Goal: Information Seeking & Learning: Learn about a topic

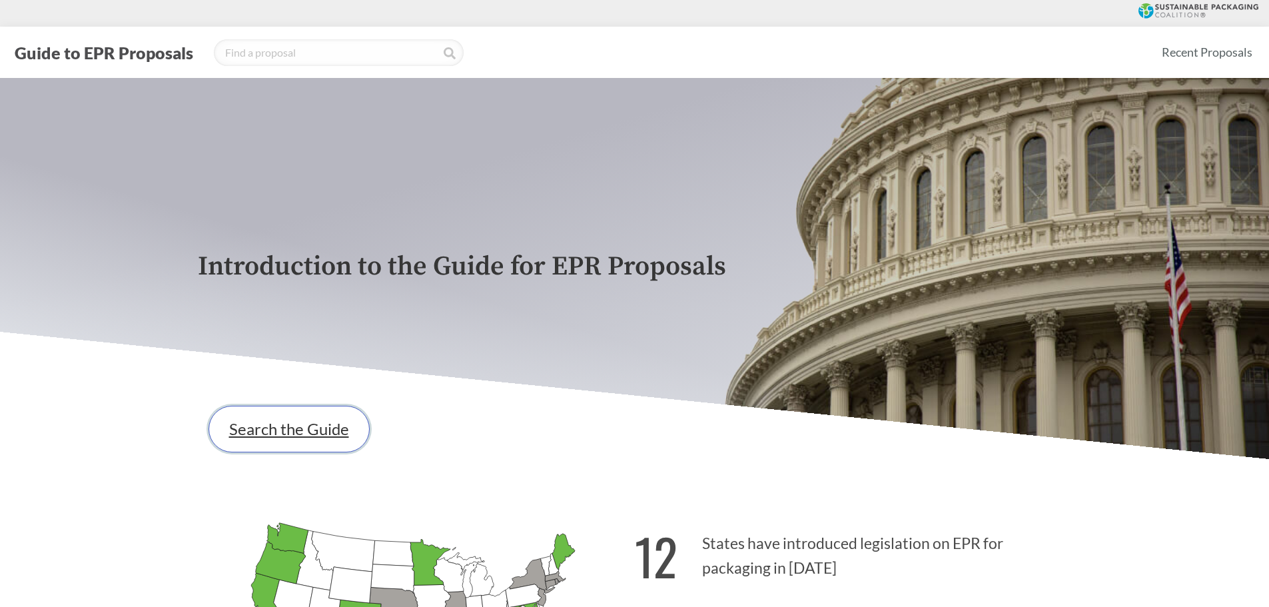
click at [258, 420] on link "Search the Guide" at bounding box center [288, 429] width 161 height 47
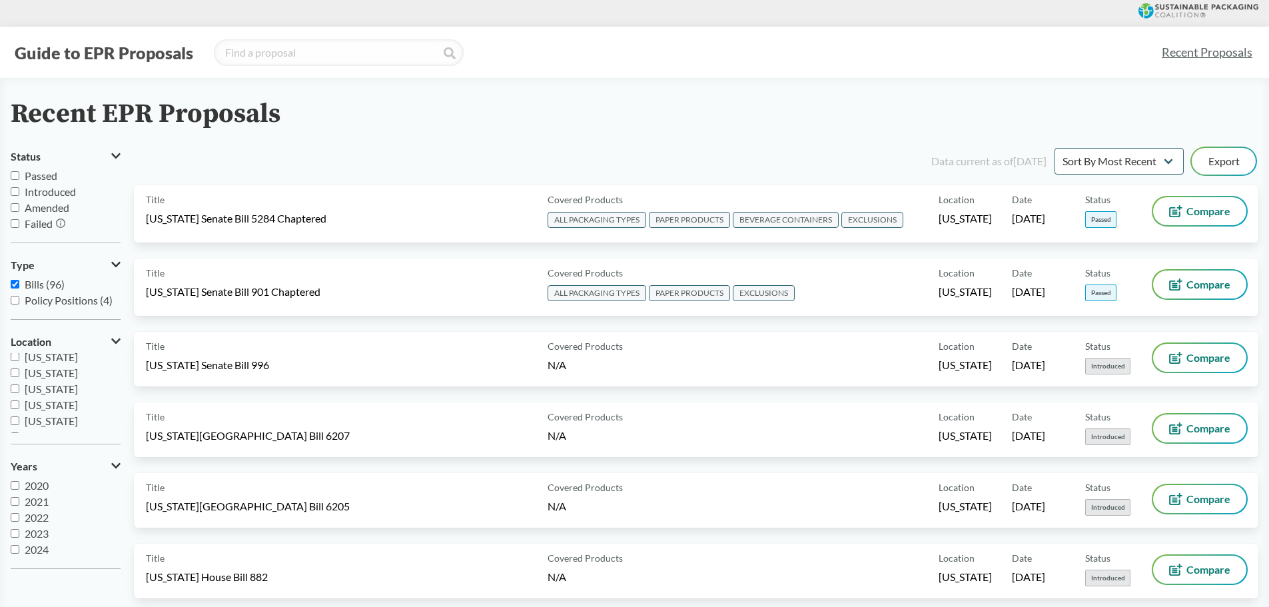
scroll to position [200, 0]
click at [59, 404] on span "[US_STATE]" at bounding box center [51, 400] width 53 height 13
click at [19, 404] on input "[US_STATE]" at bounding box center [15, 400] width 9 height 9
checkbox input "true"
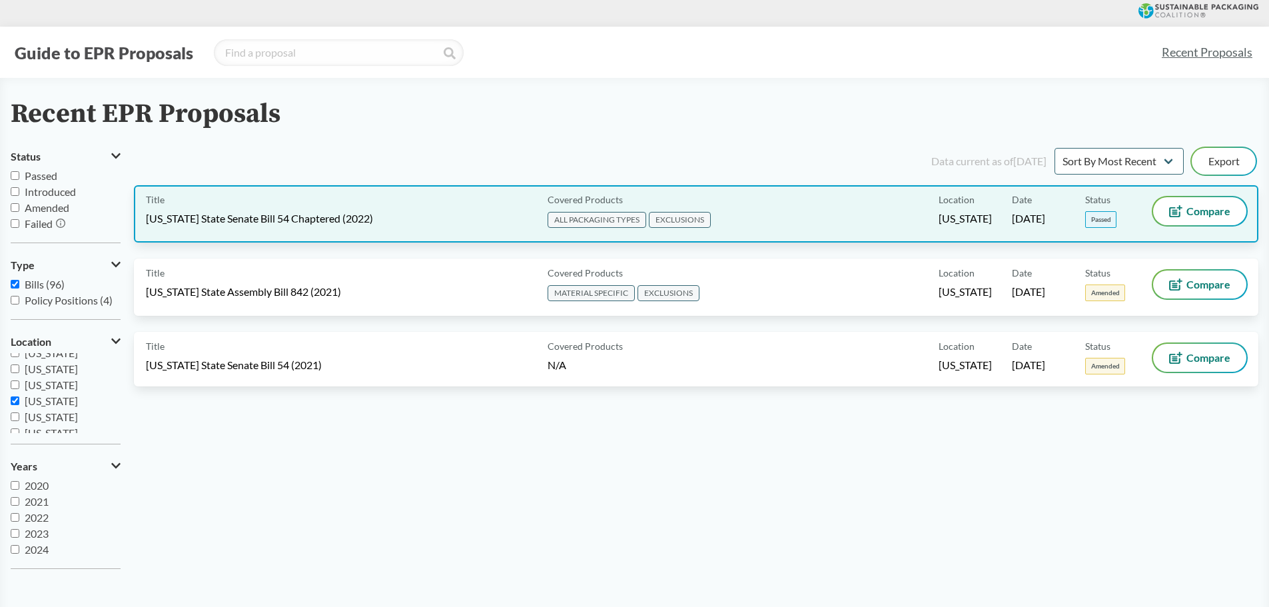
click at [281, 228] on div "Title [US_STATE] State Senate Bill 54 Chaptered (2022)" at bounding box center [344, 213] width 396 height 33
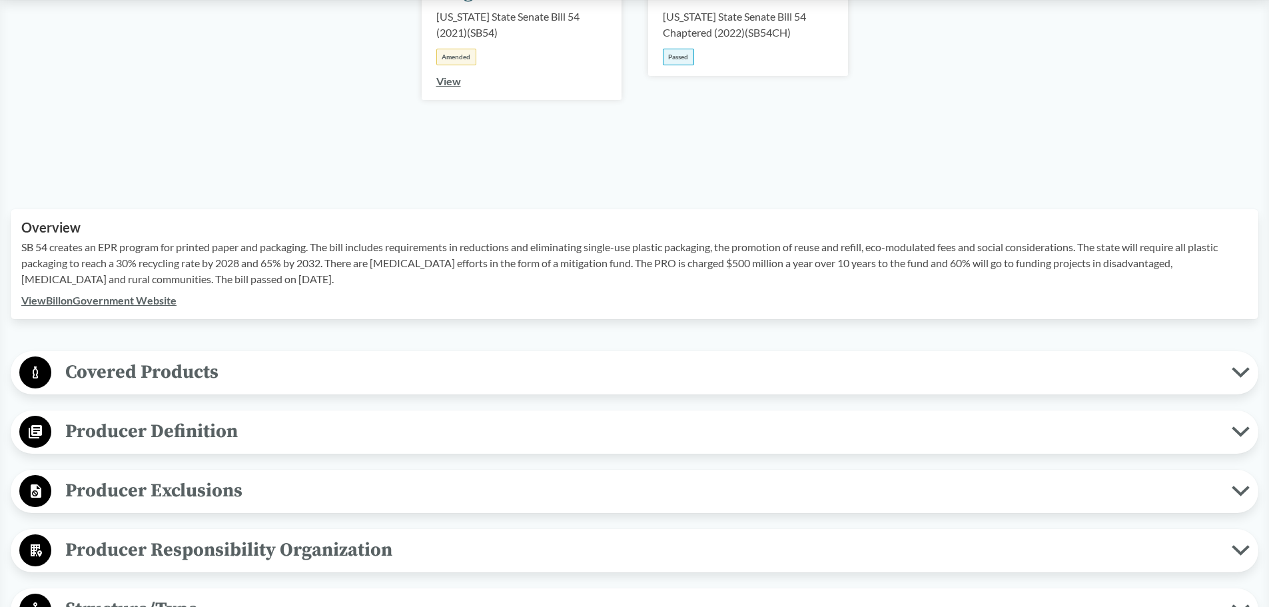
scroll to position [466, 0]
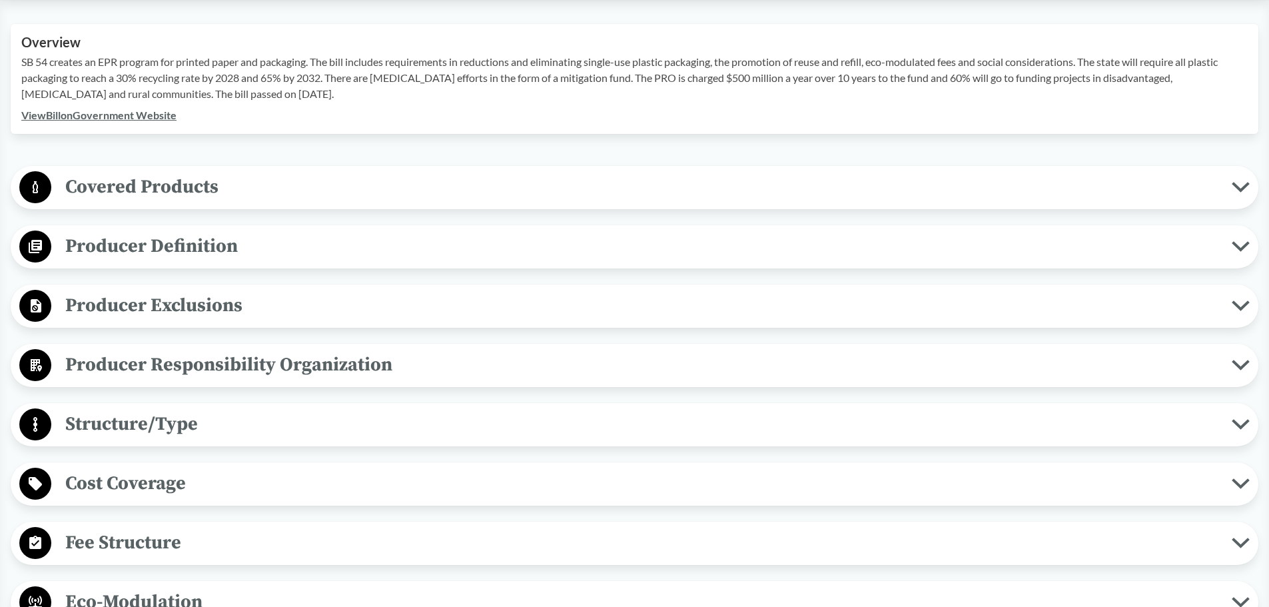
click at [151, 186] on span "Covered Products" at bounding box center [641, 187] width 1180 height 30
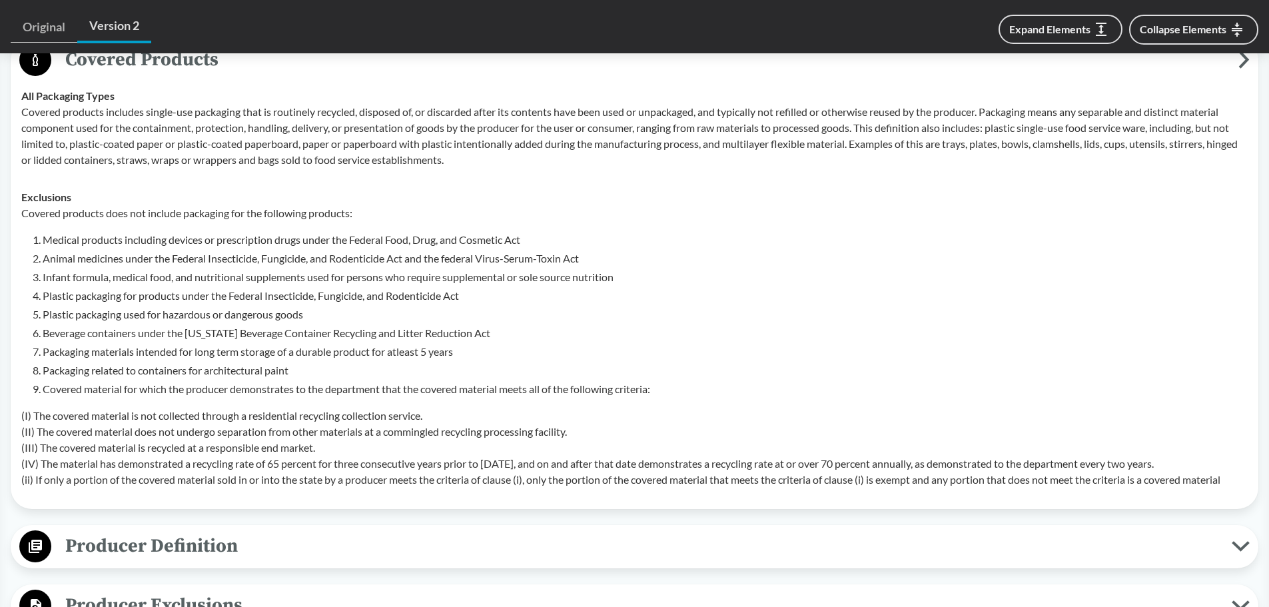
scroll to position [599, 0]
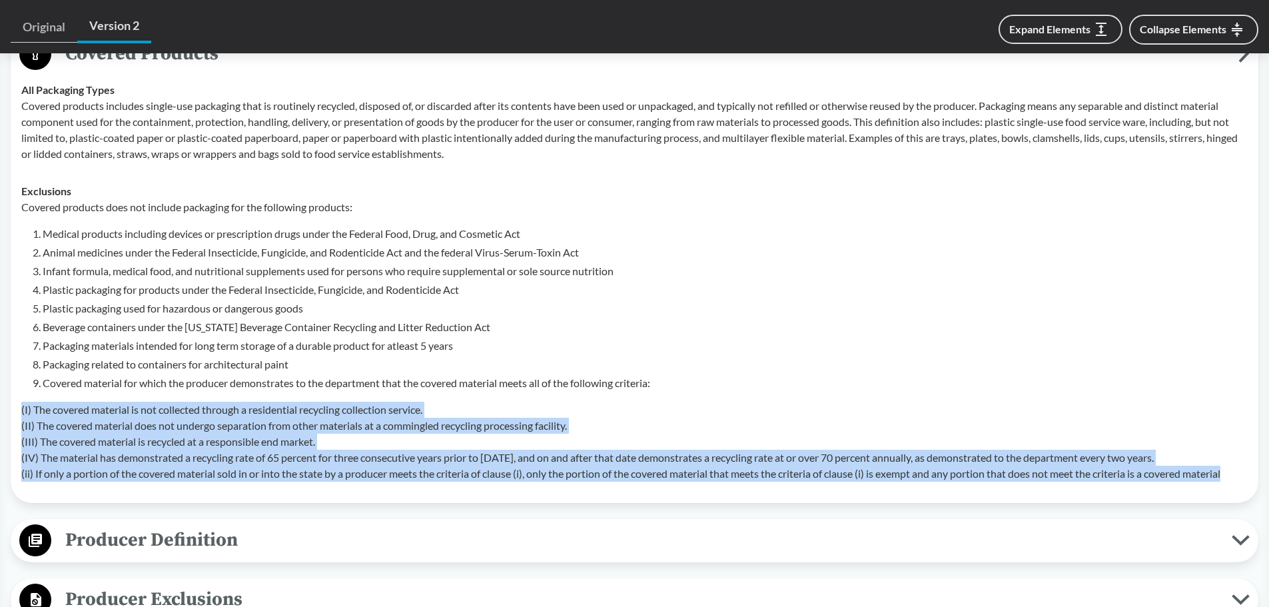
drag, startPoint x: 22, startPoint y: 407, endPoint x: 1241, endPoint y: 486, distance: 1221.4
click at [1241, 486] on td "Exclusions Covered products does not include packaging for the following produc…" at bounding box center [634, 333] width 1238 height 320
copy p "(I) The covered material is not collected through a residential recycling colle…"
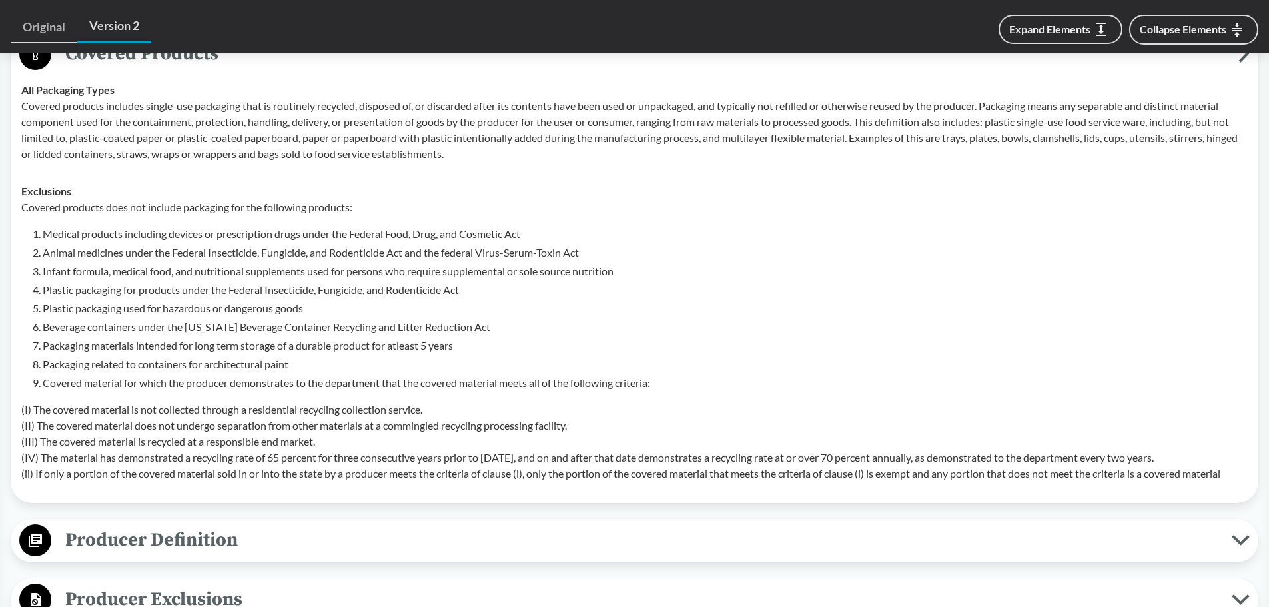
click at [195, 382] on li "Covered material for which the producer demonstrates to the department that the…" at bounding box center [645, 383] width 1205 height 16
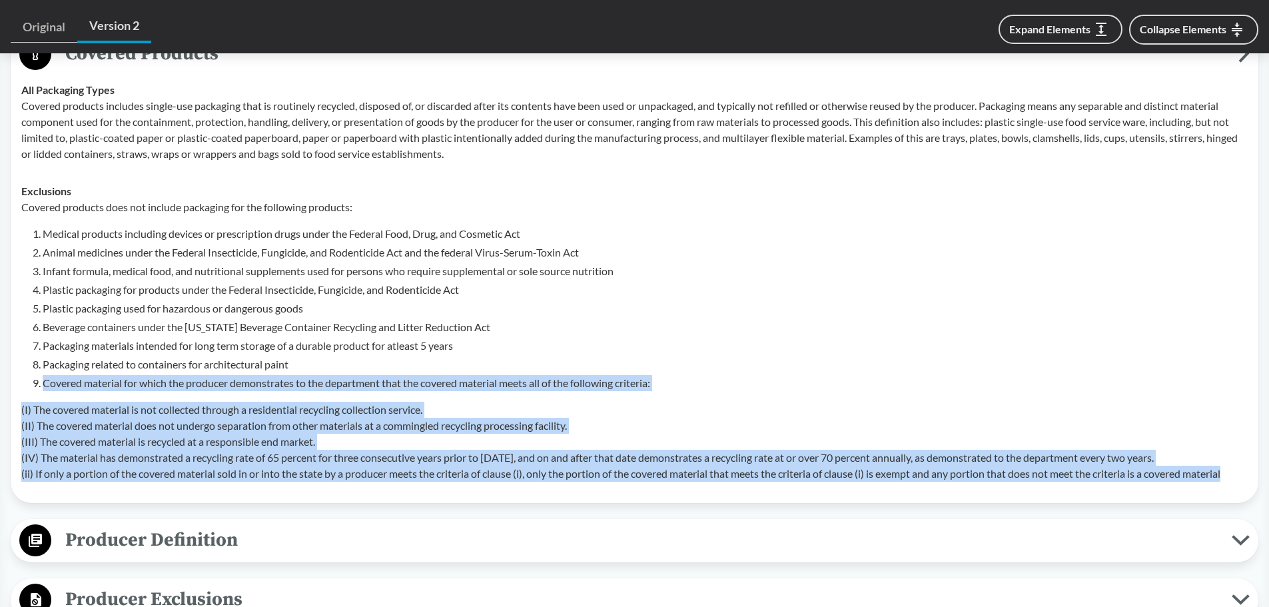
drag, startPoint x: 34, startPoint y: 380, endPoint x: 1247, endPoint y: 468, distance: 1216.7
click at [1247, 468] on td "Exclusions Covered products does not include packaging for the following produc…" at bounding box center [634, 333] width 1238 height 320
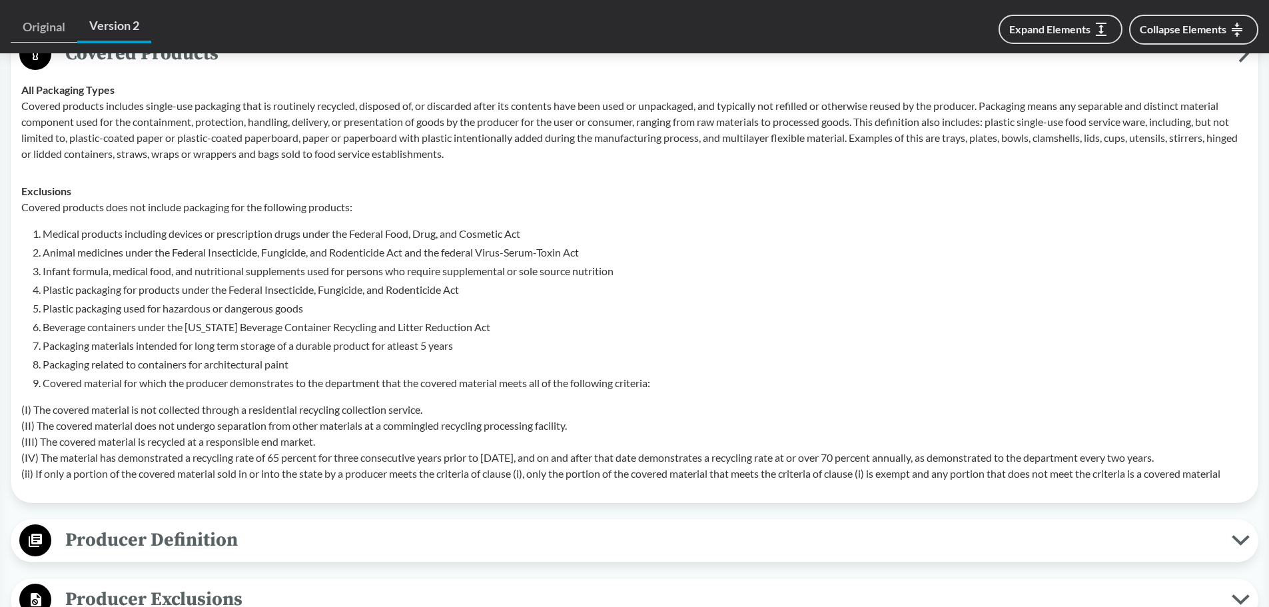
click at [65, 192] on strong "Exclusions" at bounding box center [46, 190] width 50 height 13
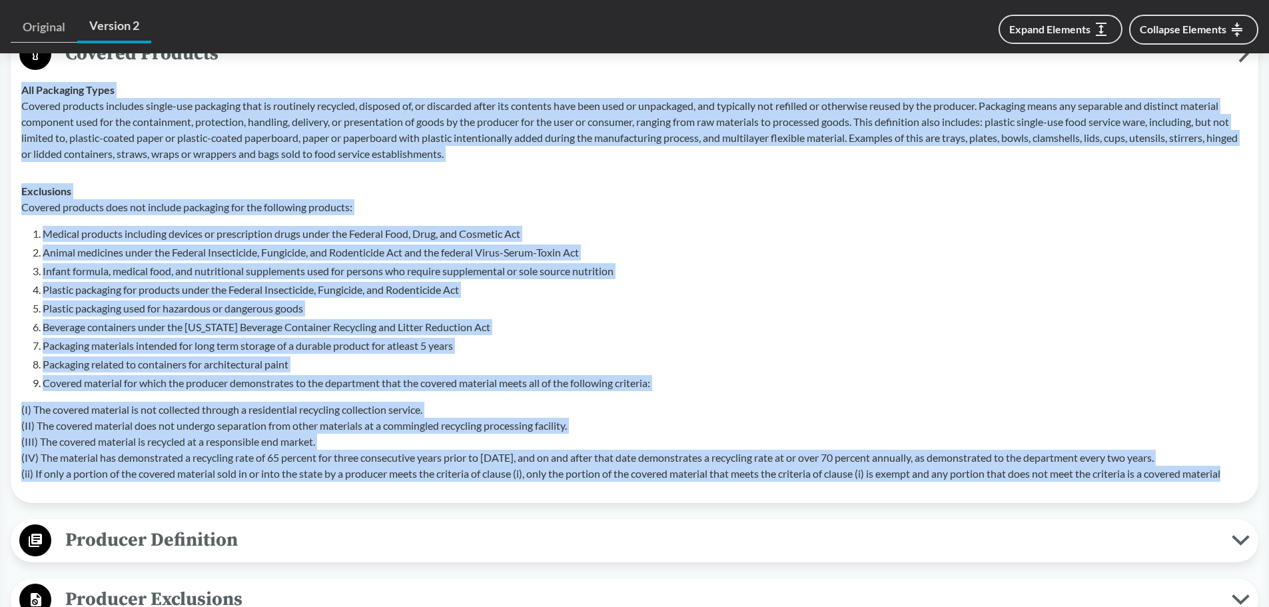
drag, startPoint x: 18, startPoint y: 88, endPoint x: 1240, endPoint y: 479, distance: 1283.2
click at [1240, 479] on tbody "All Packaging Types Covered products includes single-use packaging that is rout…" at bounding box center [634, 281] width 1238 height 421
copy tbody "All Packaging Types Covered products includes single-use packaging that is rout…"
